Goal: Task Accomplishment & Management: Complete application form

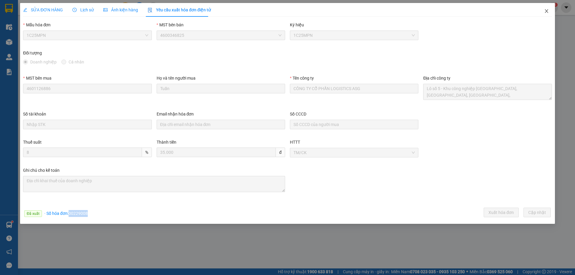
click at [547, 11] on icon "close" at bounding box center [546, 11] width 5 height 5
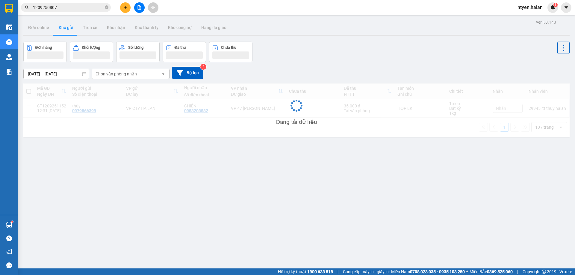
click at [62, 7] on input "1209250807" at bounding box center [68, 7] width 71 height 7
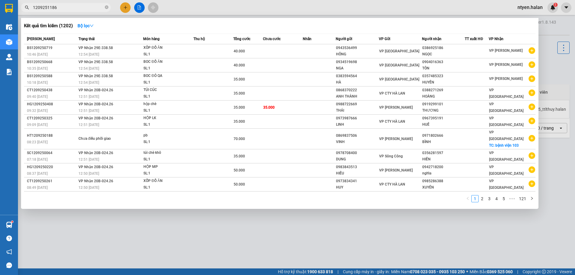
type input "1209251186"
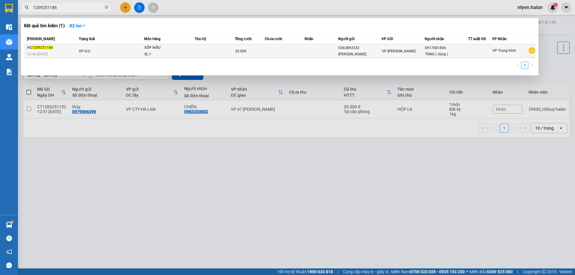
click at [83, 52] on span "VP Gửi" at bounding box center [84, 51] width 11 height 4
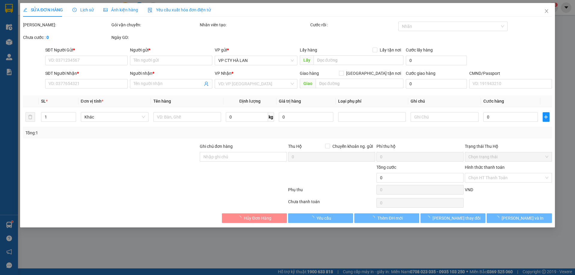
type input "0363893332"
type input "[PERSON_NAME]"
type input "0917081856"
type input "TÙNG ( đúng )"
type input "35.000"
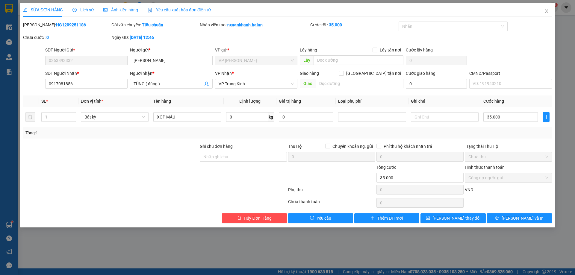
click at [154, 10] on span "Yêu cầu xuất hóa đơn điện tử" at bounding box center [179, 9] width 63 height 5
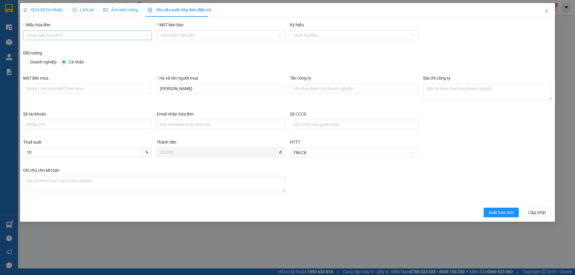
click at [53, 32] on input "Mẫu hóa đơn" at bounding box center [85, 35] width 117 height 9
click at [33, 50] on div "1C25MPN" at bounding box center [87, 47] width 121 height 7
type input "8"
click at [27, 67] on div "Đối tượng Doanh nghiệp Cá nhân" at bounding box center [287, 59] width 529 height 18
click at [27, 63] on input "Doanh nghiệp" at bounding box center [25, 62] width 4 height 4
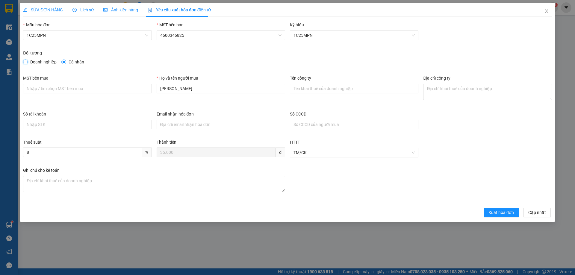
radio input "true"
radio input "false"
click at [84, 90] on input "MST bên mua" at bounding box center [87, 89] width 128 height 10
paste input "0101234974"
type input "0101234974"
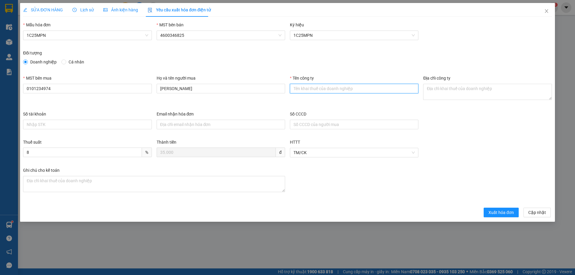
click at [326, 89] on input "Tên công ty" at bounding box center [354, 89] width 128 height 10
paste input "CÔNG TY TNHH MEDLATEC [GEOGRAPHIC_DATA]"
type input "CÔNG TY TNHH MEDLATEC VIỆT NAMc"
click at [445, 90] on textarea "Địa chỉ công ty" at bounding box center [487, 92] width 128 height 16
paste textarea "[STREET_ADDRESS]."
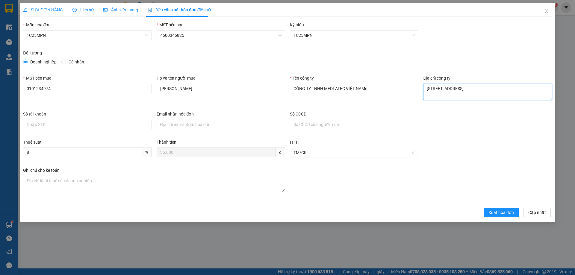
type textarea "[STREET_ADDRESS]."
drag, startPoint x: 383, startPoint y: 96, endPoint x: 373, endPoint y: 87, distance: 12.8
click at [382, 95] on div "Tên công ty CÔNG TY TNHH MEDLATEC [GEOGRAPHIC_DATA]" at bounding box center [354, 85] width 128 height 21
click at [373, 87] on input "CÔNG TY TNHH MEDLATEC VIỆT NAMc" at bounding box center [354, 89] width 128 height 10
type input "CÔNG TY TNHH MEDLATEC [GEOGRAPHIC_DATA]"
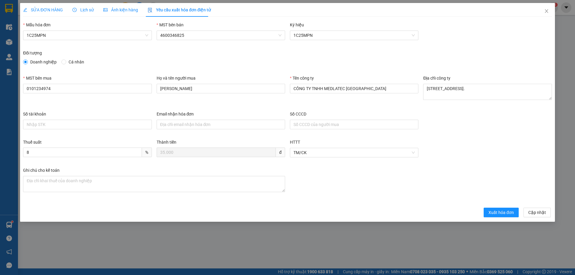
drag, startPoint x: 130, startPoint y: 63, endPoint x: 108, endPoint y: 52, distance: 23.7
click at [128, 63] on div "Doanh nghiệp Cá nhân" at bounding box center [287, 62] width 529 height 7
drag, startPoint x: 37, startPoint y: 10, endPoint x: 85, endPoint y: 12, distance: 47.9
click at [38, 10] on span "SỬA ĐƠN HÀNG" at bounding box center [43, 9] width 40 height 5
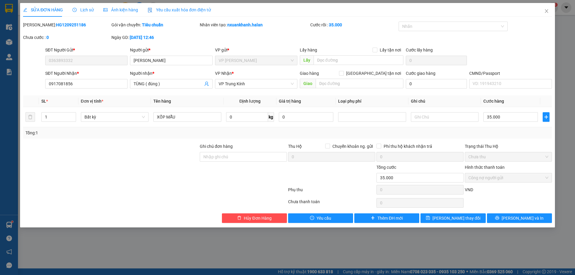
click at [179, 11] on span "Yêu cầu xuất hóa đơn điện tử" at bounding box center [179, 9] width 63 height 5
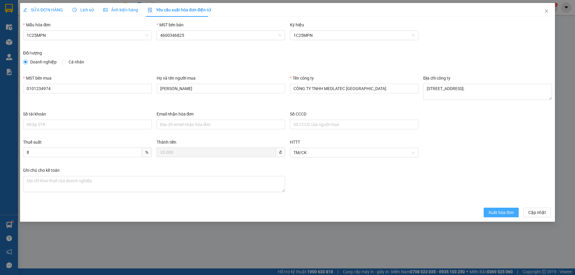
drag, startPoint x: 504, startPoint y: 213, endPoint x: 491, endPoint y: 210, distance: 13.1
click at [504, 212] on span "Xuất hóa đơn" at bounding box center [500, 212] width 25 height 7
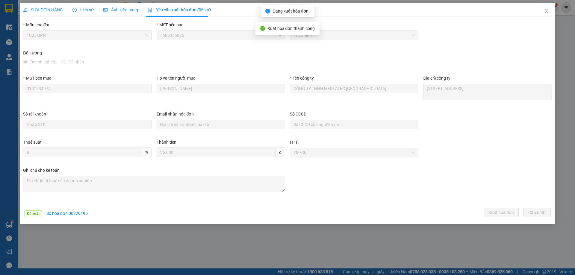
click at [76, 212] on span "· Số hóa đơn: 00229195" at bounding box center [65, 213] width 43 height 5
copy span "2"
click at [76, 212] on span "· Số hóa đơn: 00229195" at bounding box center [65, 213] width 43 height 5
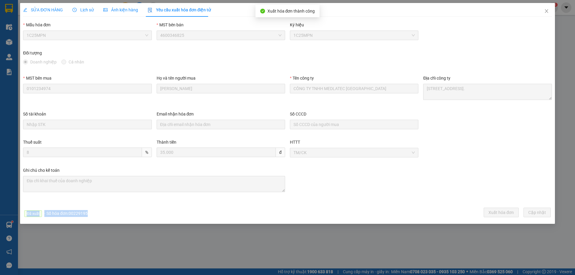
click at [76, 211] on span "· Số hóa đơn: 00229195" at bounding box center [65, 213] width 43 height 5
click at [77, 212] on span "· Số hóa đơn: 00229195" at bounding box center [65, 213] width 43 height 5
